Goal: Check status: Check status

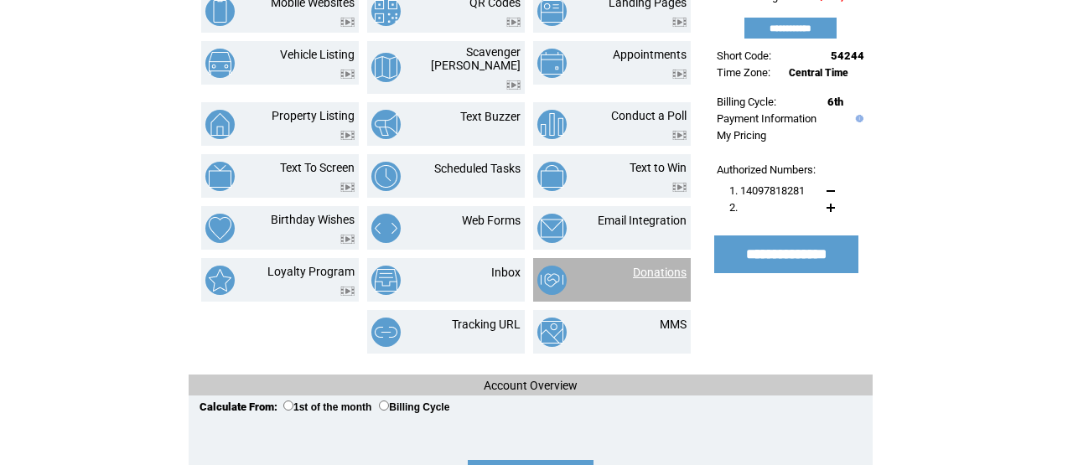
scroll to position [236, 0]
click at [662, 266] on link "Donations" at bounding box center [660, 272] width 54 height 13
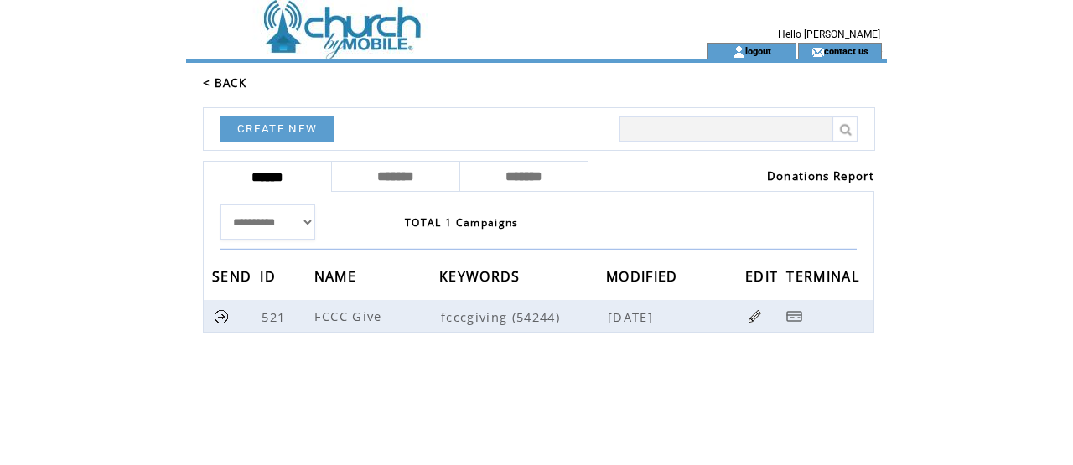
click at [793, 172] on link "Donations Report" at bounding box center [820, 176] width 107 height 15
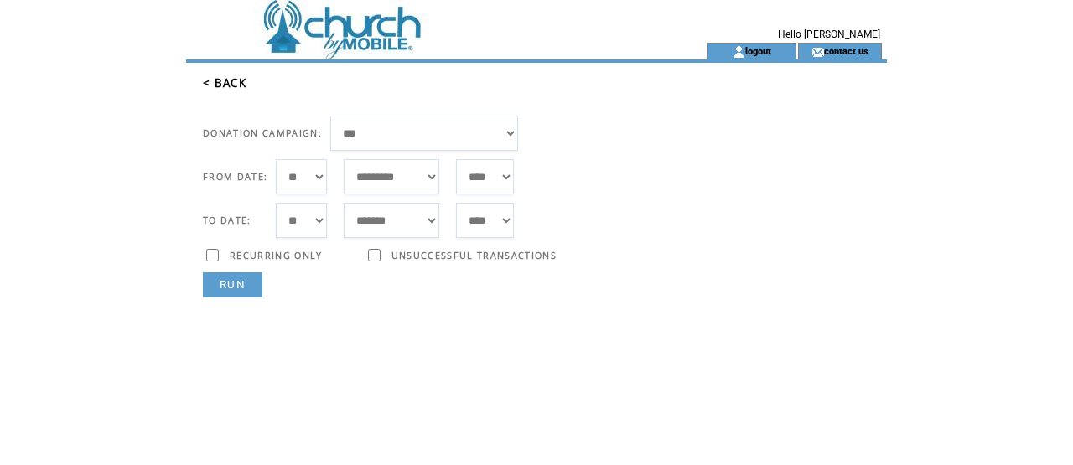
select select "**"
select select "***"
select select "*"
click at [254, 286] on link "RUN" at bounding box center [233, 284] width 60 height 25
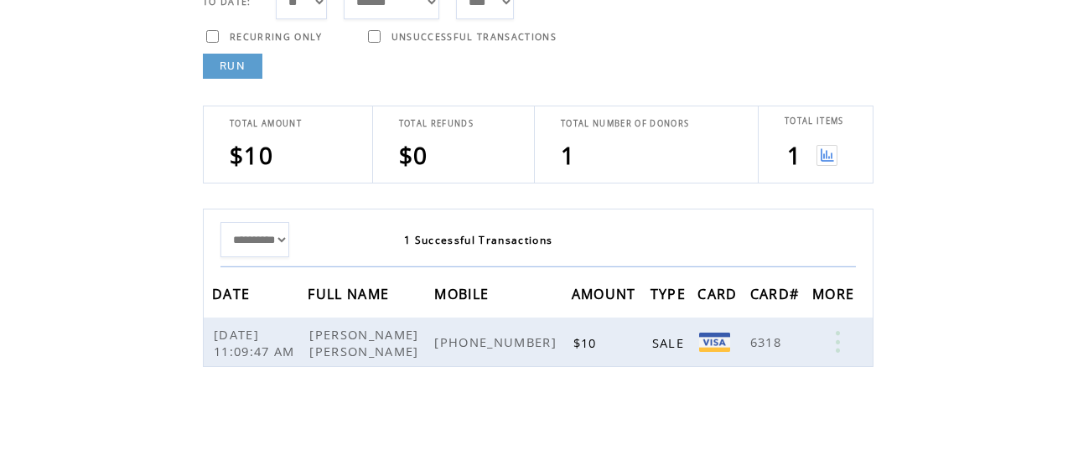
scroll to position [219, 0]
click at [828, 152] on img at bounding box center [827, 155] width 21 height 21
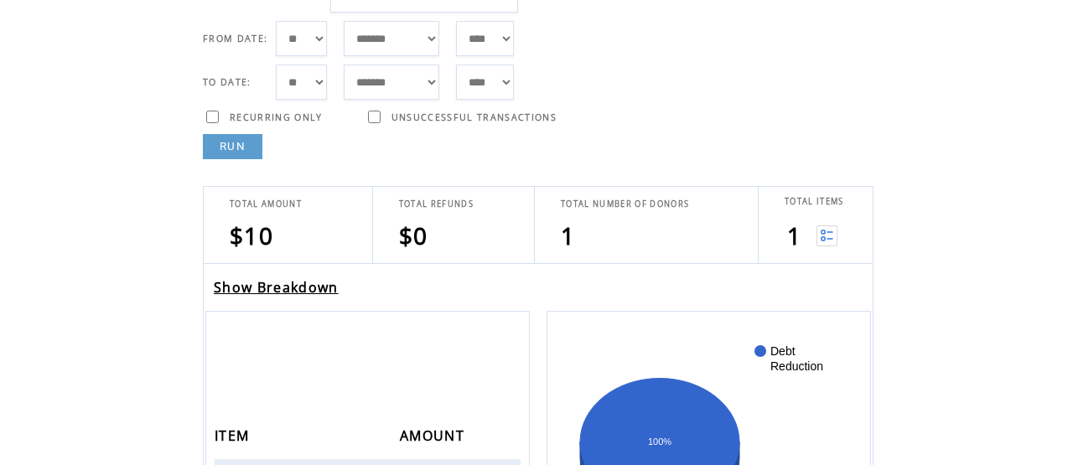
scroll to position [154, 0]
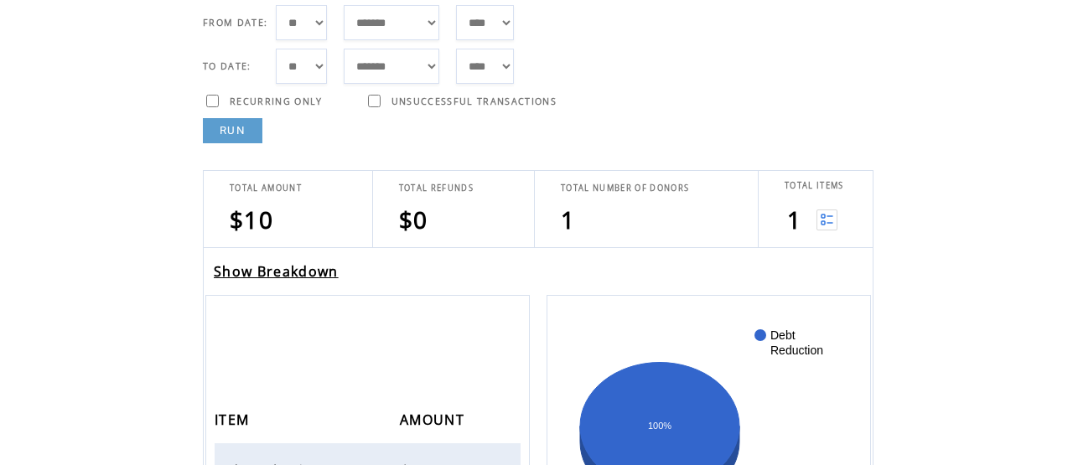
click at [304, 270] on link "Show Breakdown" at bounding box center [276, 271] width 125 height 18
